Goal: Task Accomplishment & Management: Use online tool/utility

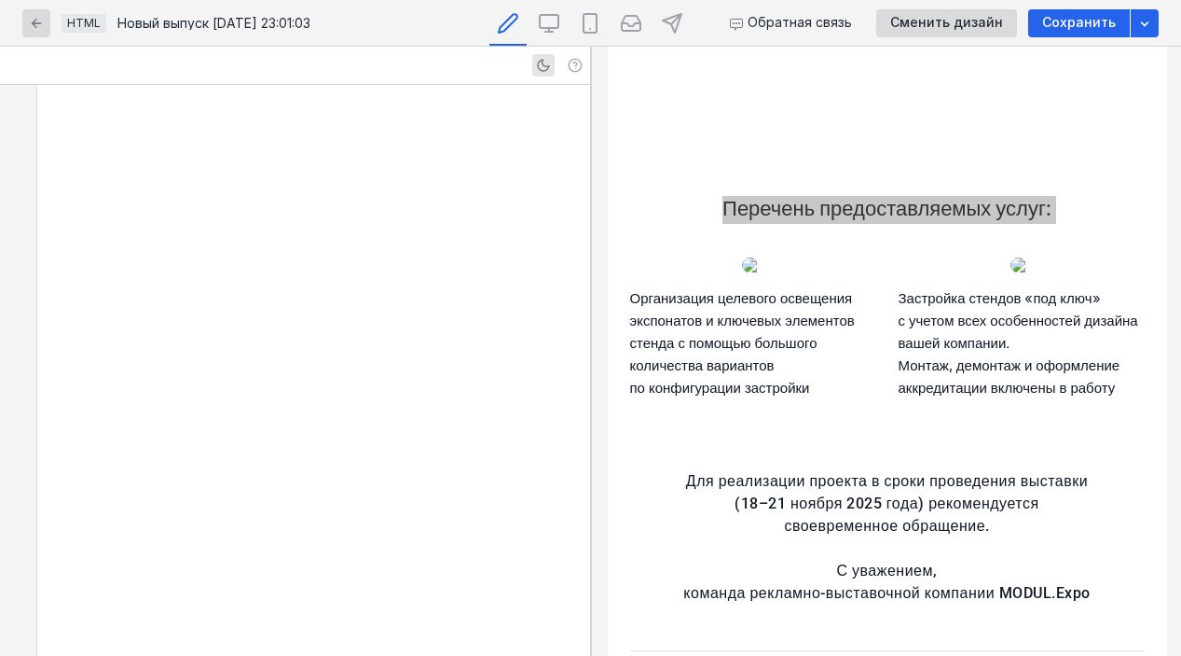
scroll to position [5114, 0]
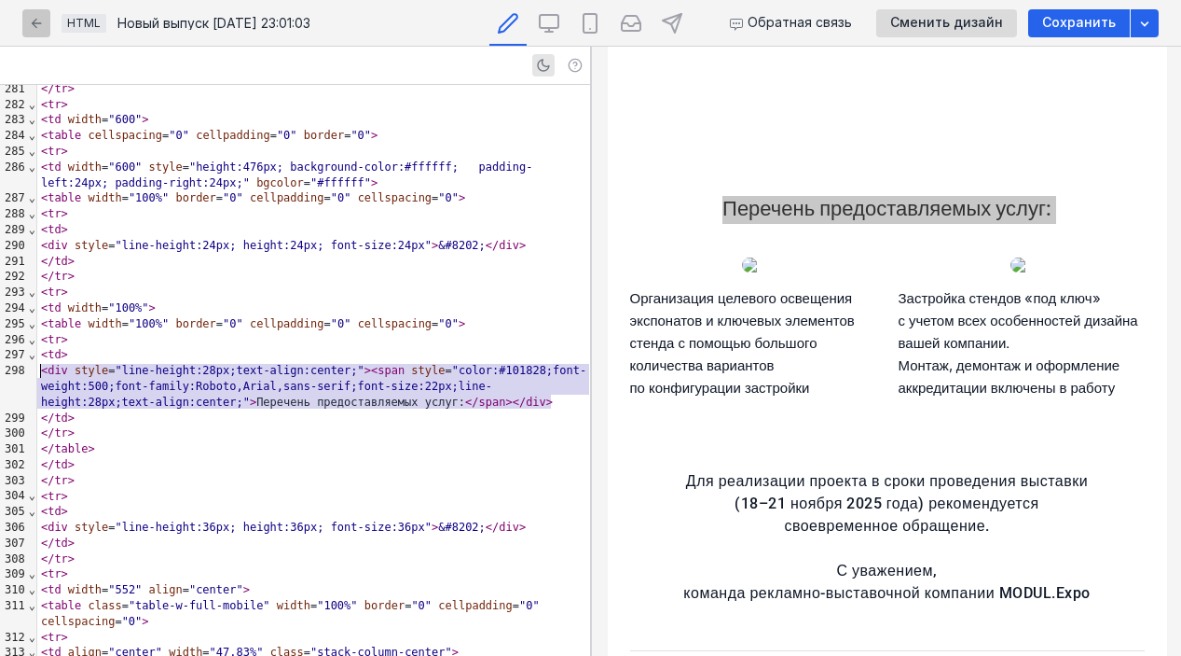
click at [35, 31] on div "button" at bounding box center [36, 23] width 19 height 19
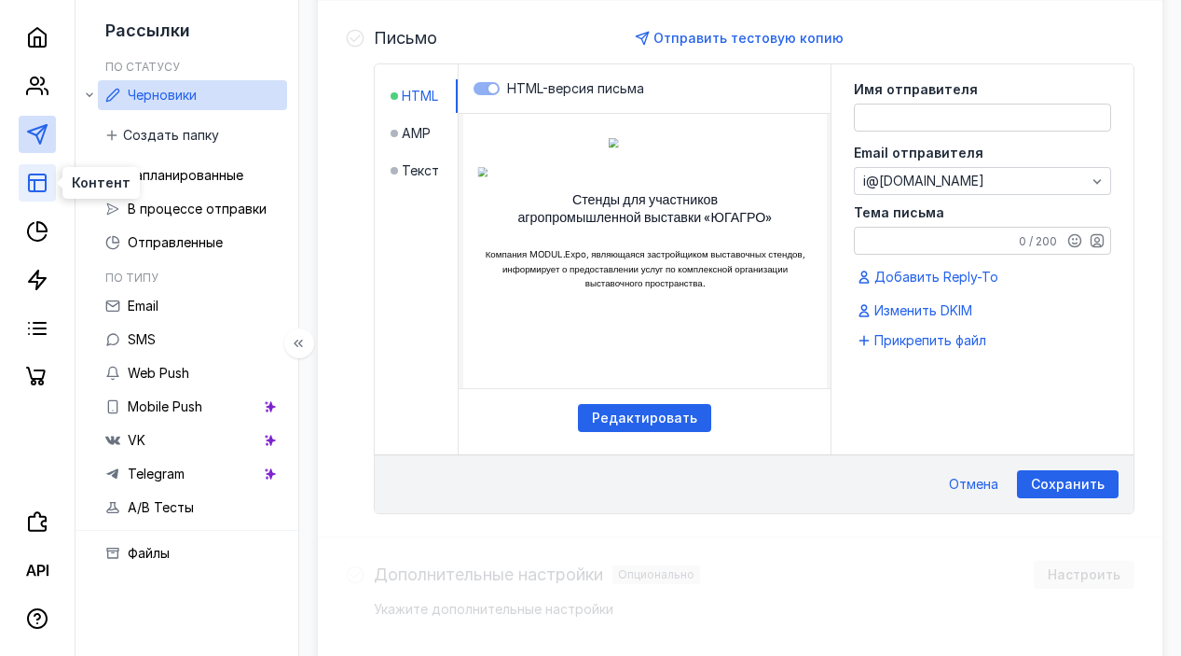
click at [46, 186] on rect at bounding box center [37, 182] width 17 height 17
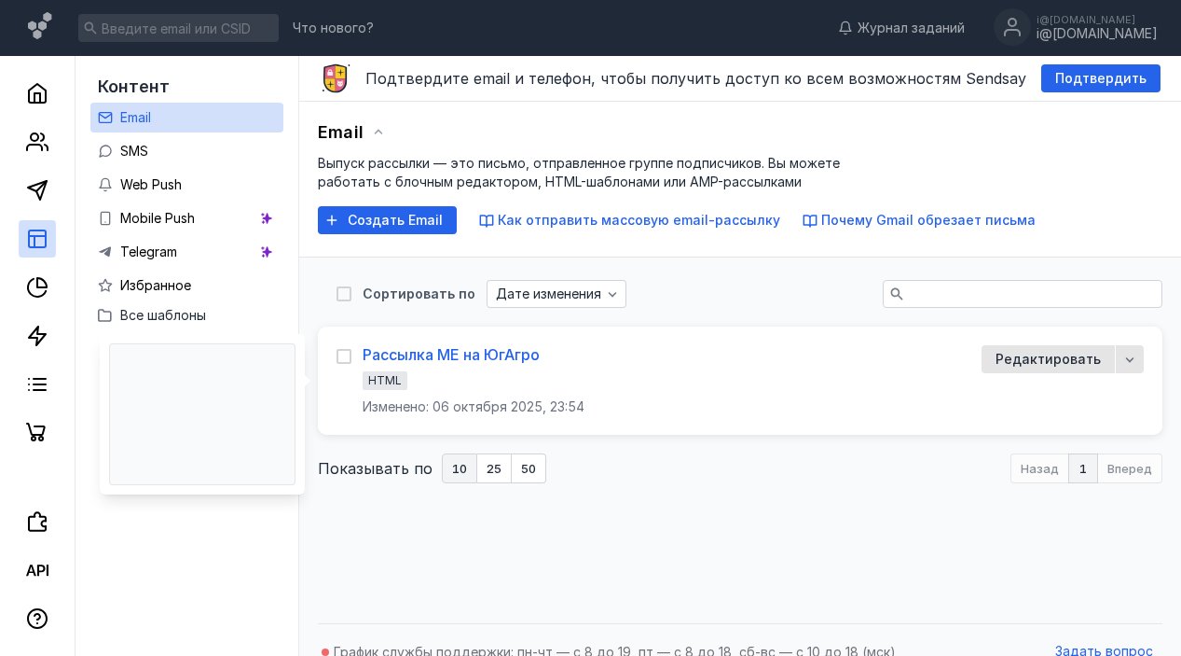
click at [449, 348] on div "Рассылка МЕ на ЮгАгро" at bounding box center [451, 354] width 177 height 19
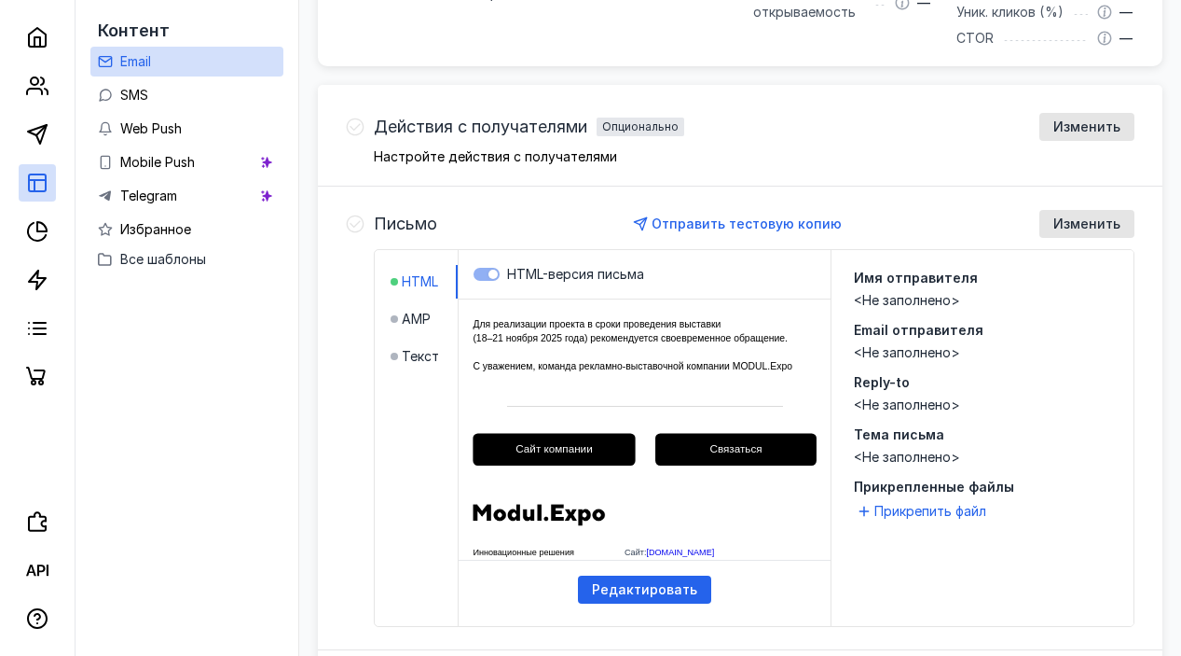
scroll to position [631, 0]
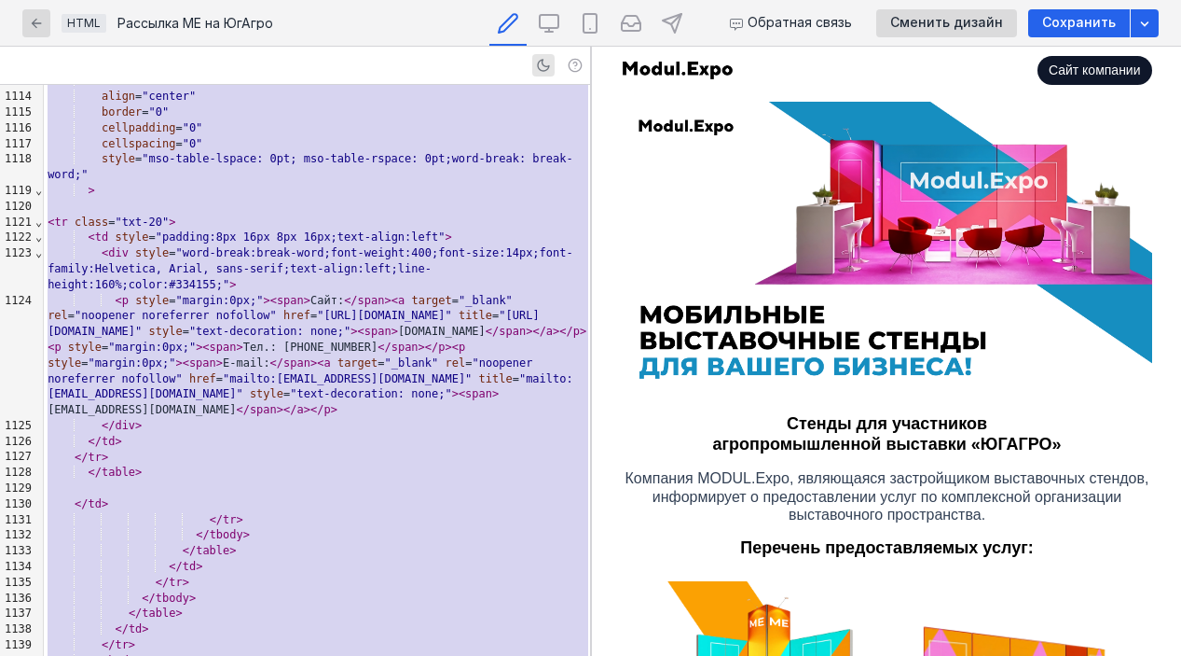
scroll to position [19375, 0]
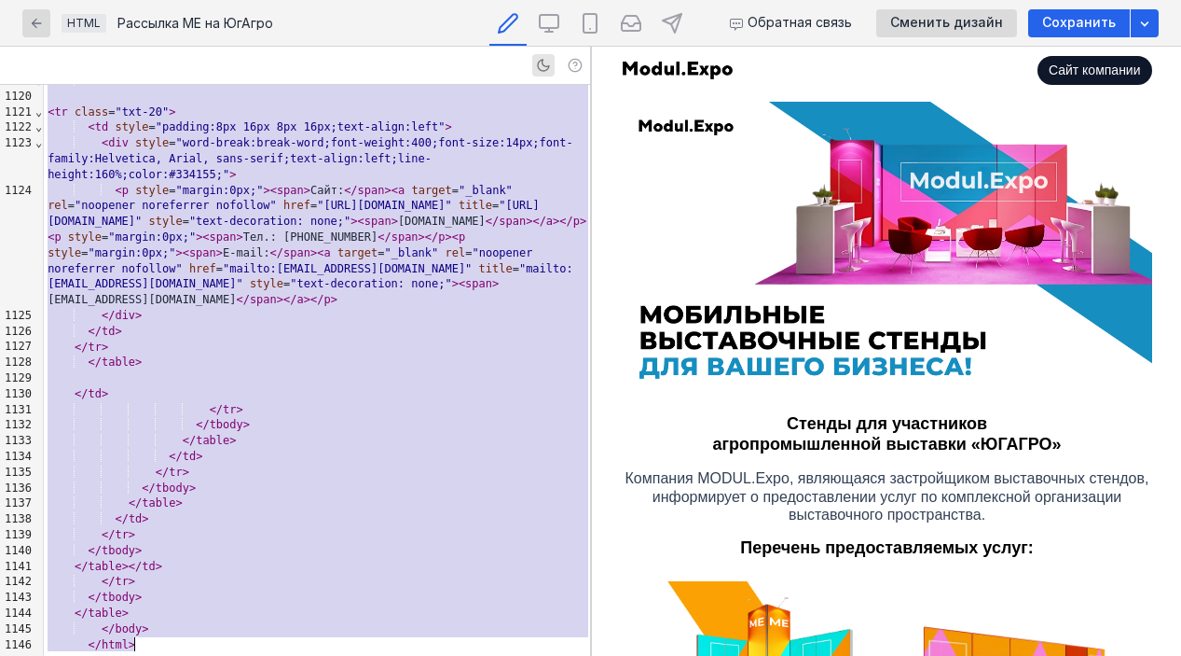
drag, startPoint x: 48, startPoint y: 101, endPoint x: 268, endPoint y: 731, distance: 667.3
copy div "<!LOREMIP dolo> sitame = "" con = "" adipi = "" elits = "doe-tempo:558%;incid:2…"
click at [27, 26] on div "button" at bounding box center [36, 23] width 19 height 19
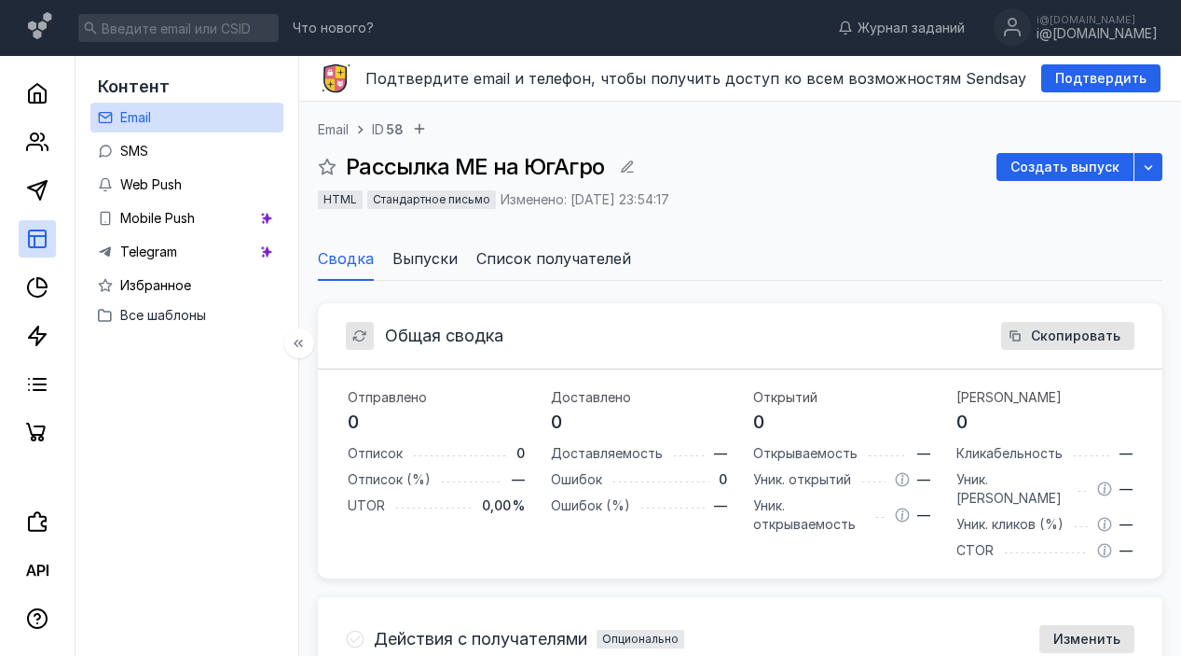
click at [57, 186] on div at bounding box center [37, 253] width 75 height 395
click at [36, 188] on line at bounding box center [41, 186] width 10 height 10
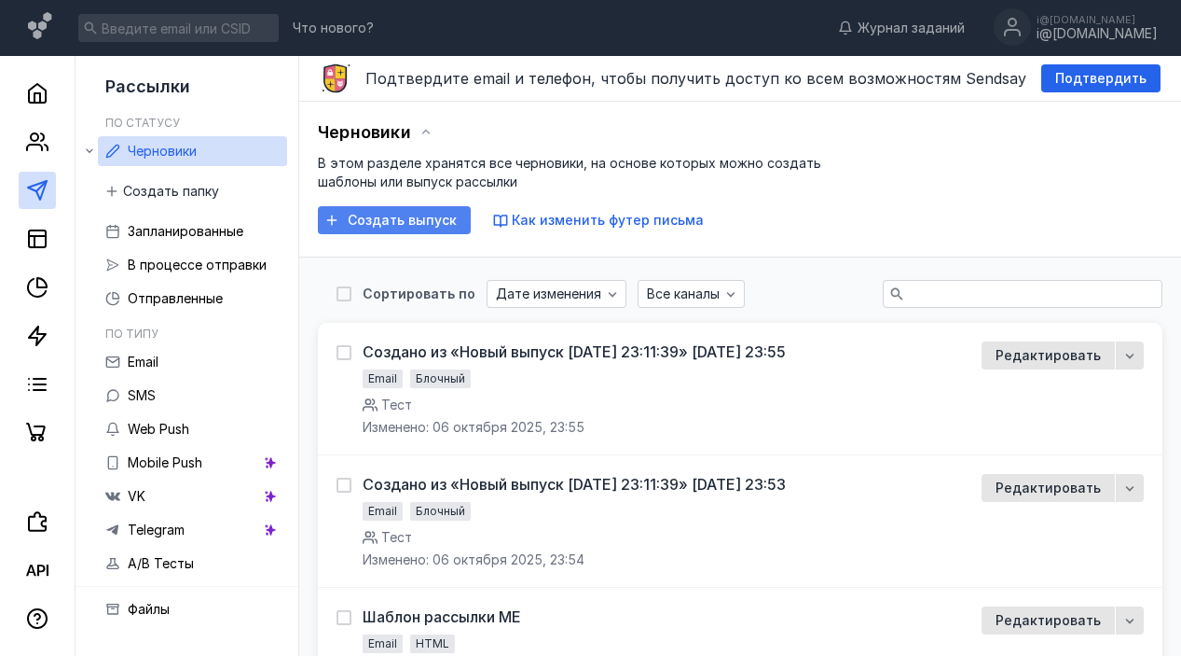
click at [392, 213] on span "Создать выпуск" at bounding box center [402, 221] width 109 height 16
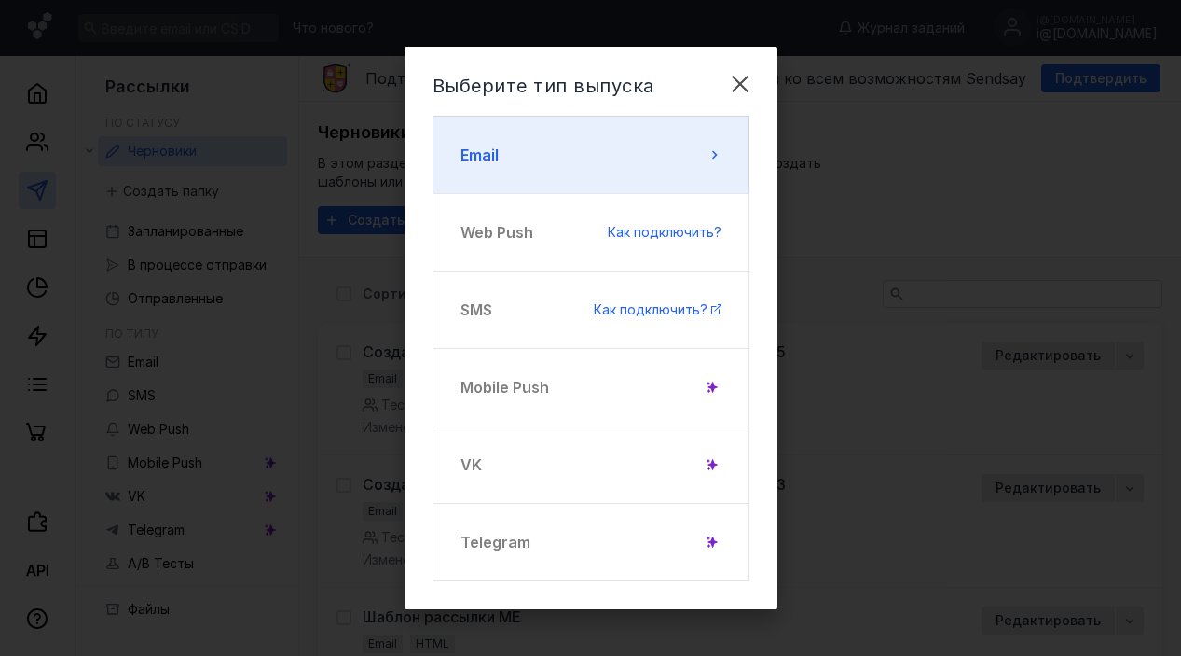
click at [565, 157] on button "Email" at bounding box center [591, 155] width 317 height 78
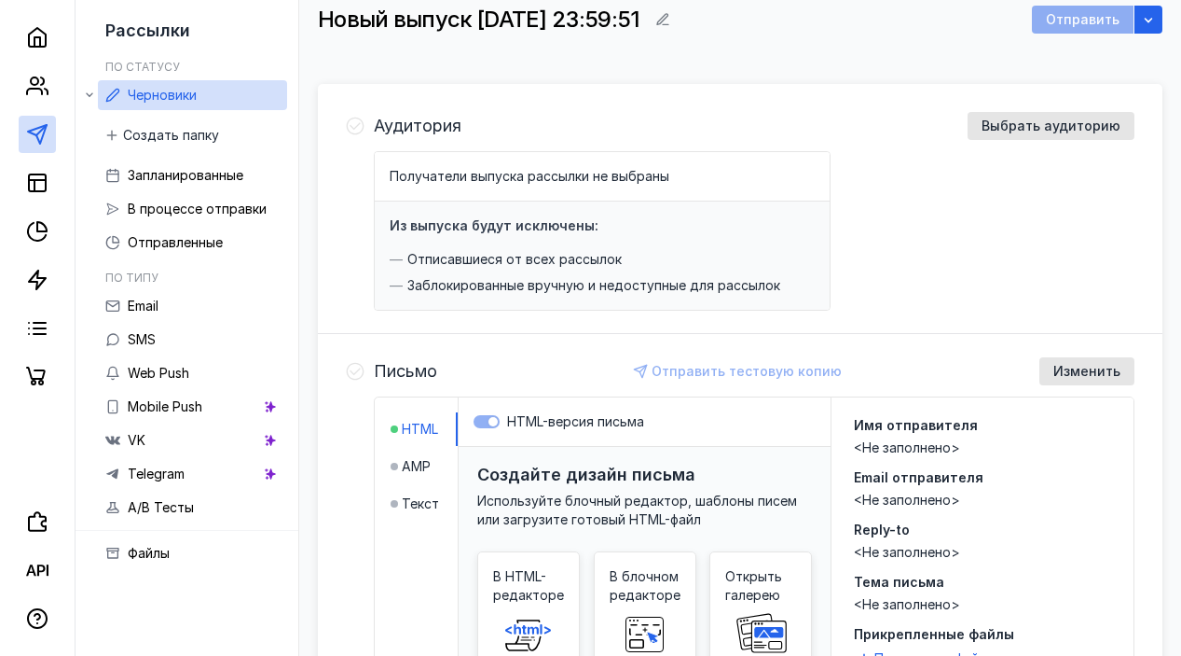
scroll to position [200, 0]
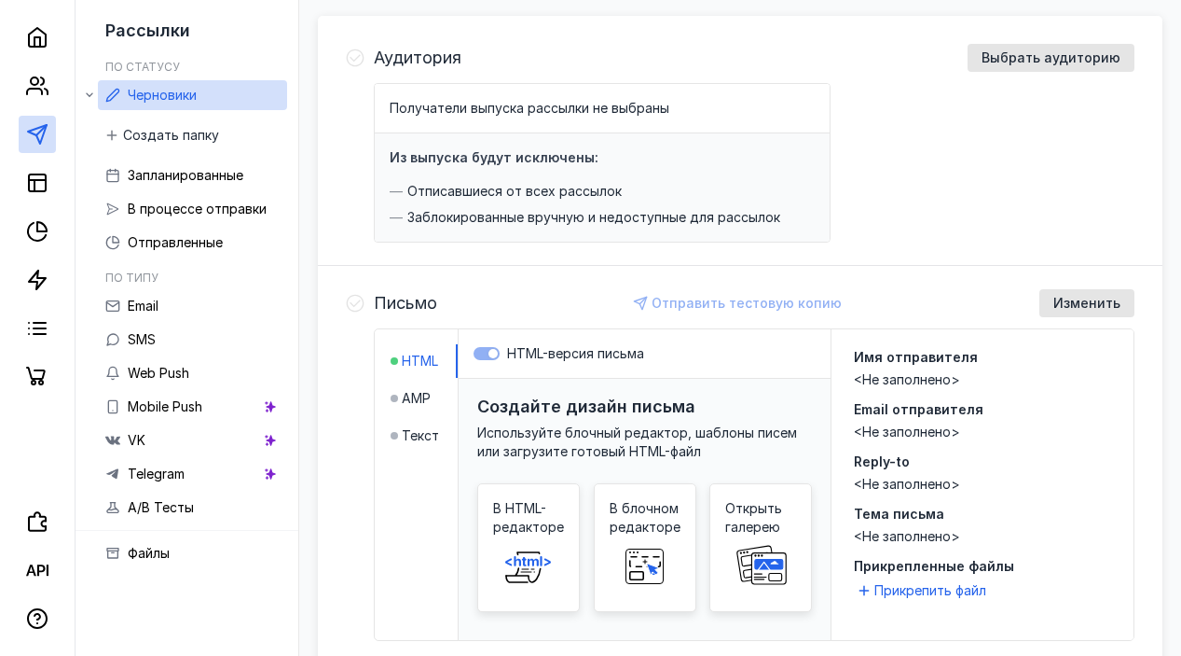
click at [364, 317] on div at bounding box center [355, 467] width 19 height 347
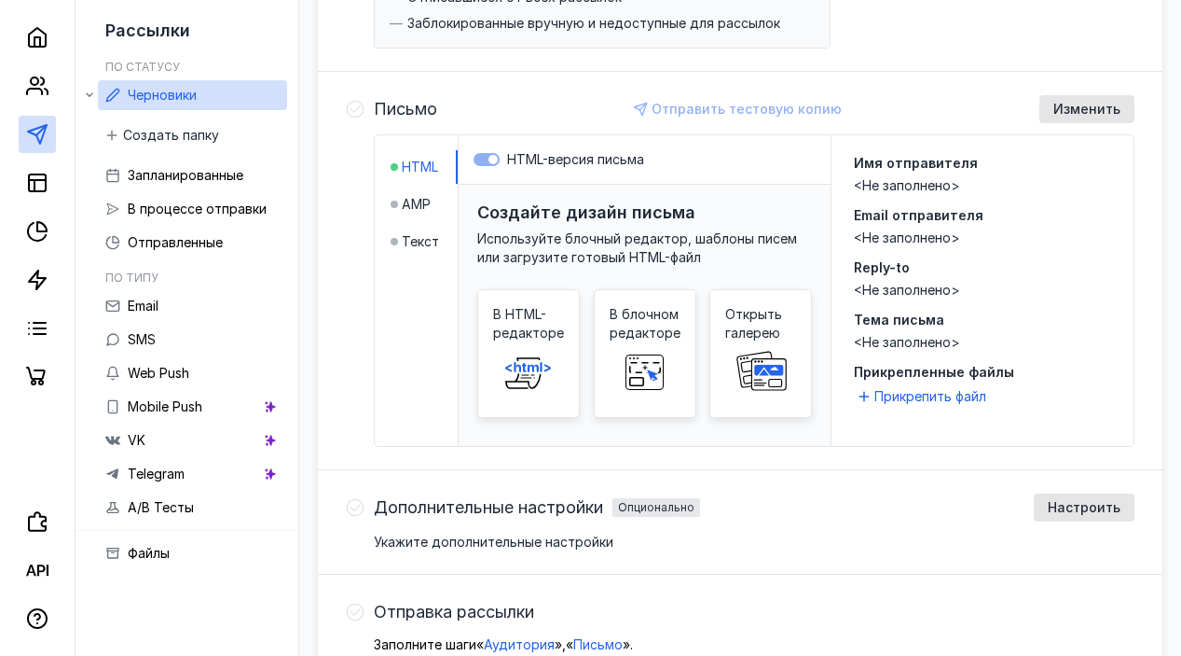
scroll to position [442, 0]
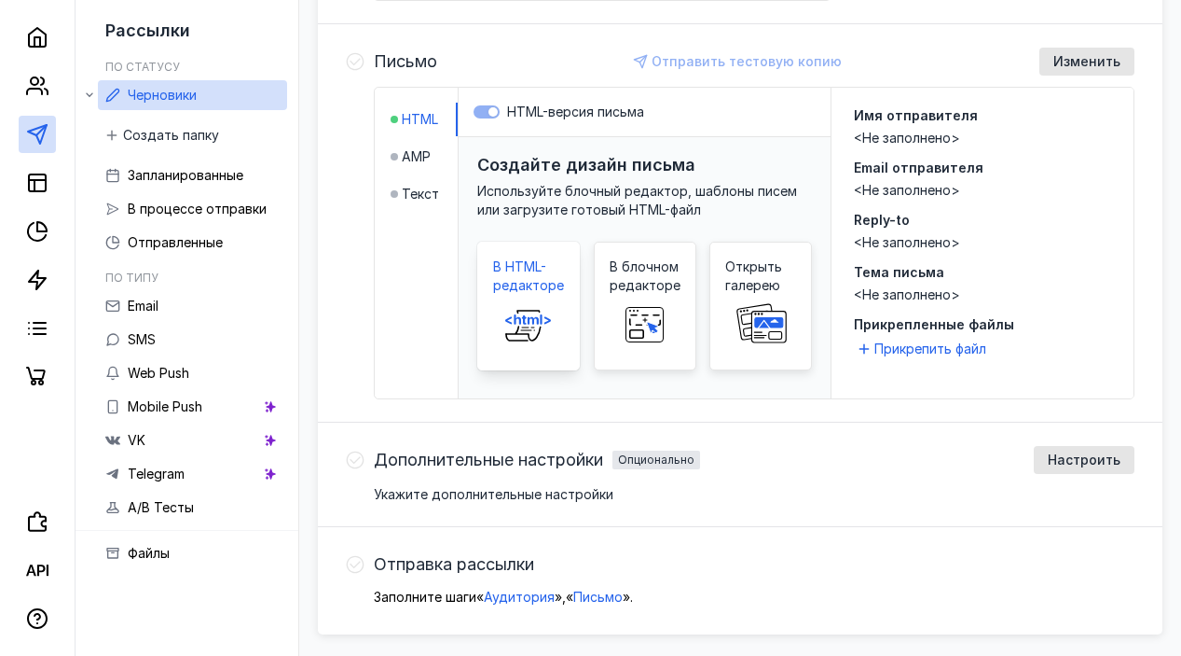
click at [551, 286] on span "В HTML-редакторе" at bounding box center [528, 275] width 71 height 37
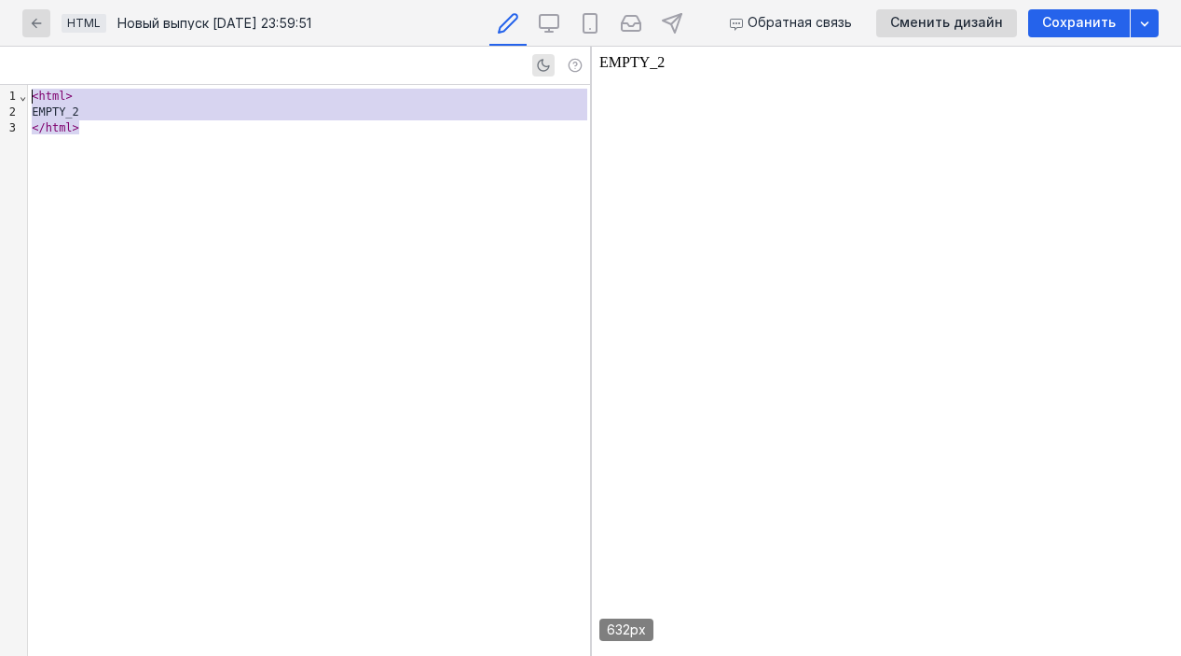
drag, startPoint x: 272, startPoint y: 147, endPoint x: 256, endPoint y: 22, distance: 126.0
click at [256, 23] on div "HTML Новый выпуск [DATE] 23:59:51 Обратная связь Сменить дизайн Сохранить 9 1 2…" at bounding box center [590, 328] width 1181 height 656
